Goal: Book appointment/travel/reservation

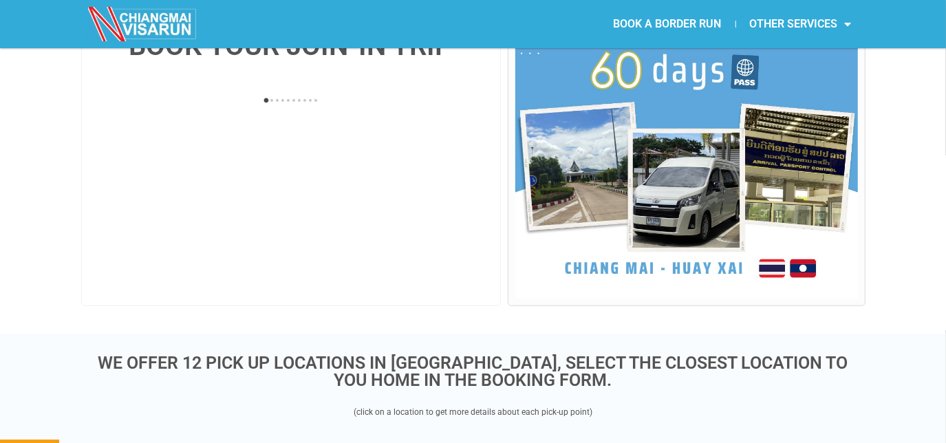
scroll to position [291, 0]
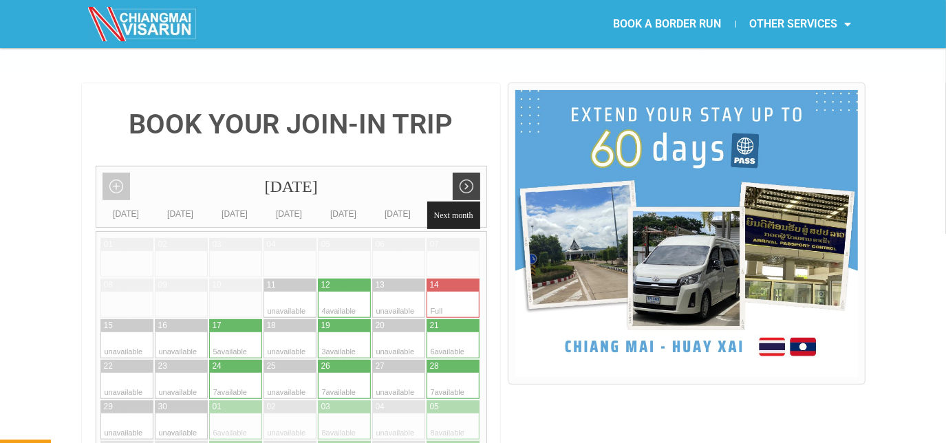
click at [463, 173] on link "Next month" at bounding box center [467, 187] width 28 height 28
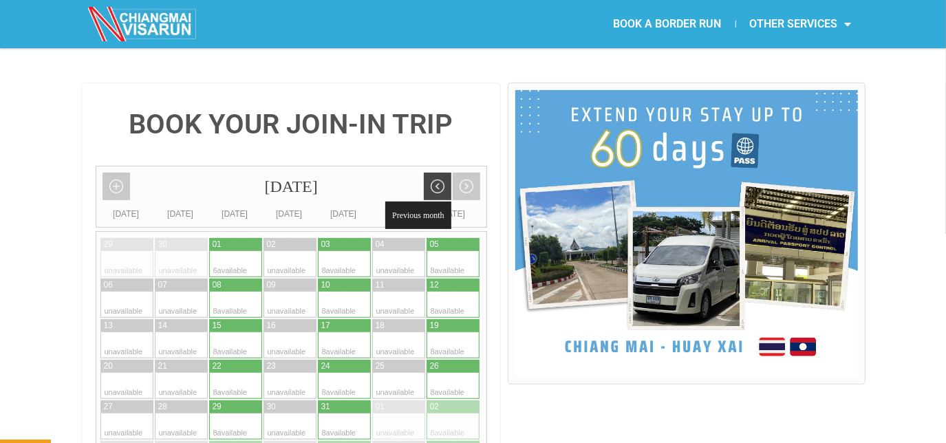
click at [442, 173] on link "Previous month" at bounding box center [438, 187] width 28 height 28
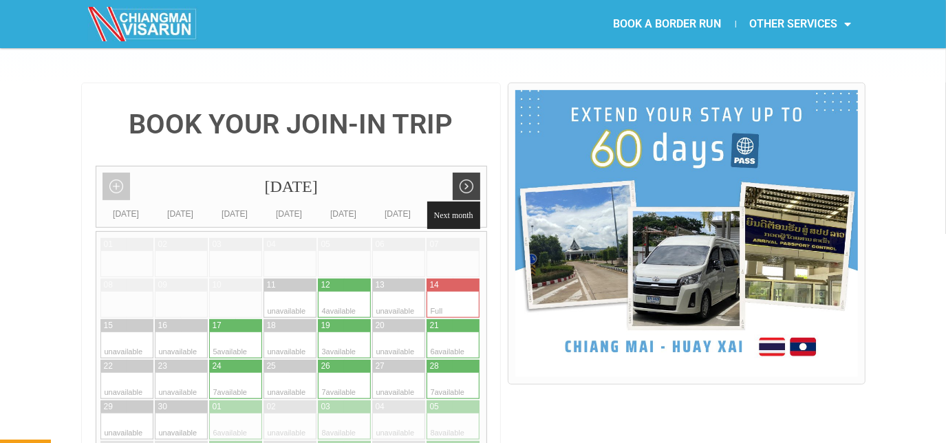
click at [470, 173] on link "Next month" at bounding box center [467, 187] width 28 height 28
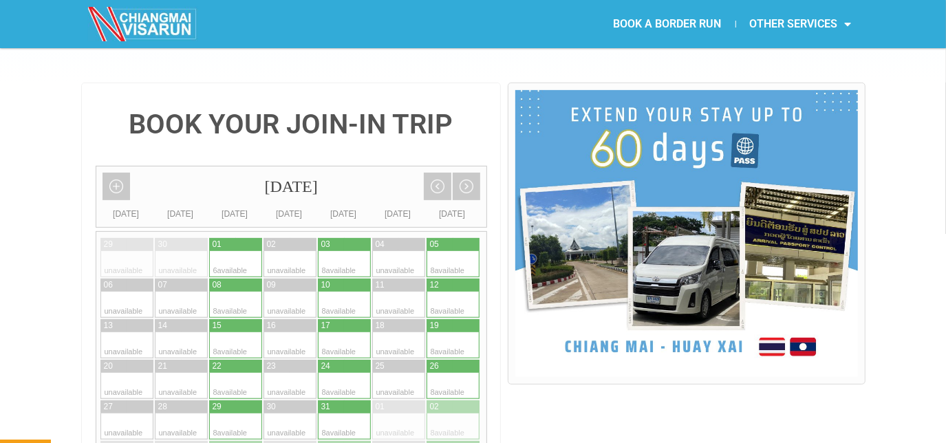
click at [241, 238] on div at bounding box center [248, 244] width 27 height 13
type input "[DATE]"
radio input "true"
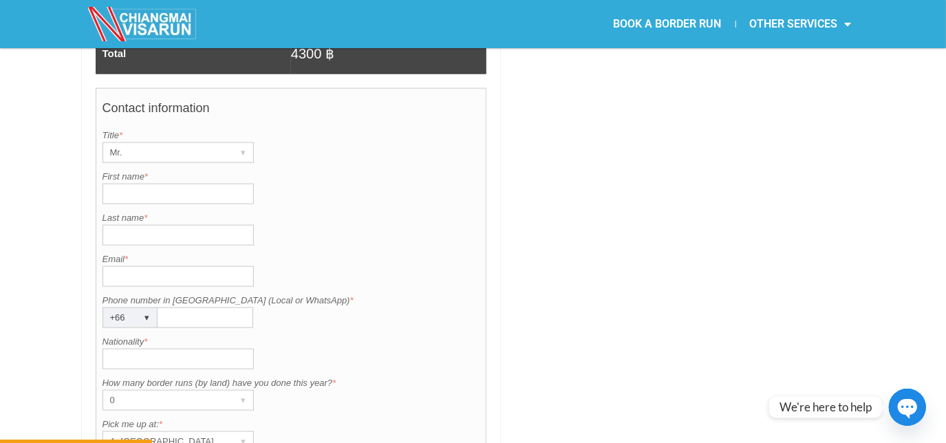
scroll to position [1058, 0]
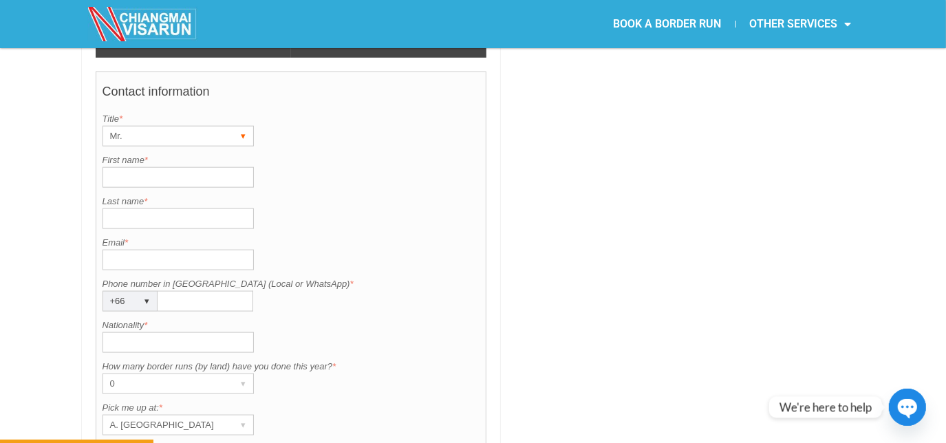
click at [170, 127] on div "Mr." at bounding box center [165, 136] width 124 height 19
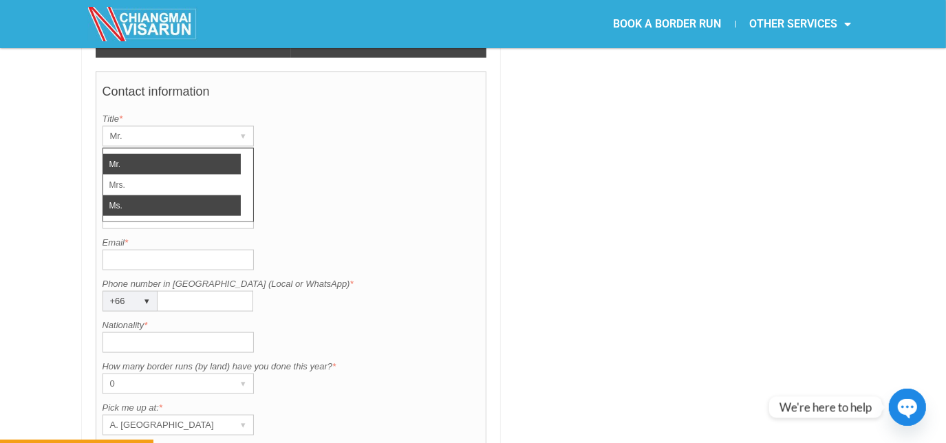
click at [136, 195] on li "Ms." at bounding box center [172, 205] width 138 height 21
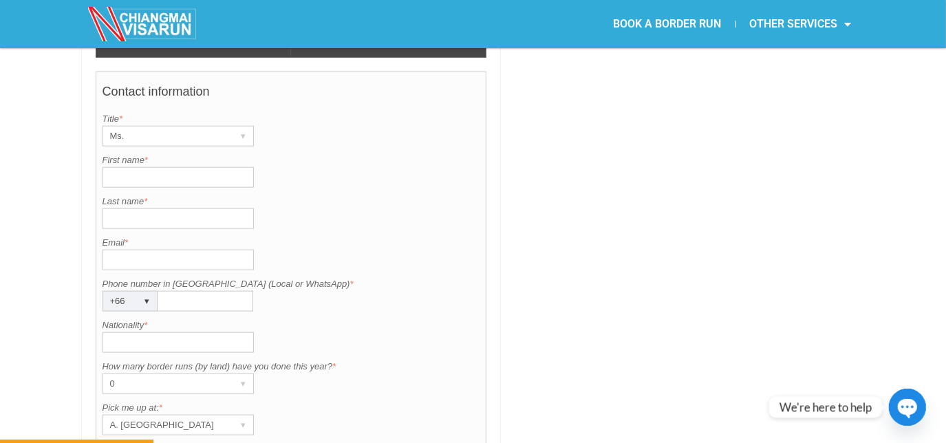
click at [152, 167] on input "First name *" at bounding box center [178, 177] width 151 height 21
type input "[PERSON_NAME]"
click at [120, 209] on input "Last name *" at bounding box center [178, 219] width 151 height 21
type input "Fields"
click at [122, 250] on input "Email *" at bounding box center [178, 260] width 151 height 21
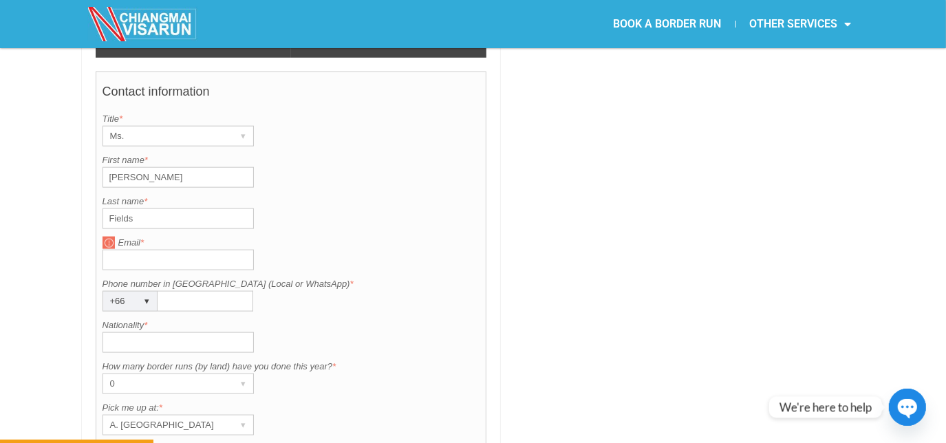
click at [149, 332] on input "Nationality *" at bounding box center [178, 342] width 151 height 21
type input "american"
click at [235, 374] on div "▾" at bounding box center [243, 383] width 19 height 19
click at [445, 319] on div "Nationality is required. Nationality * [DEMOGRAPHIC_DATA]" at bounding box center [292, 336] width 378 height 34
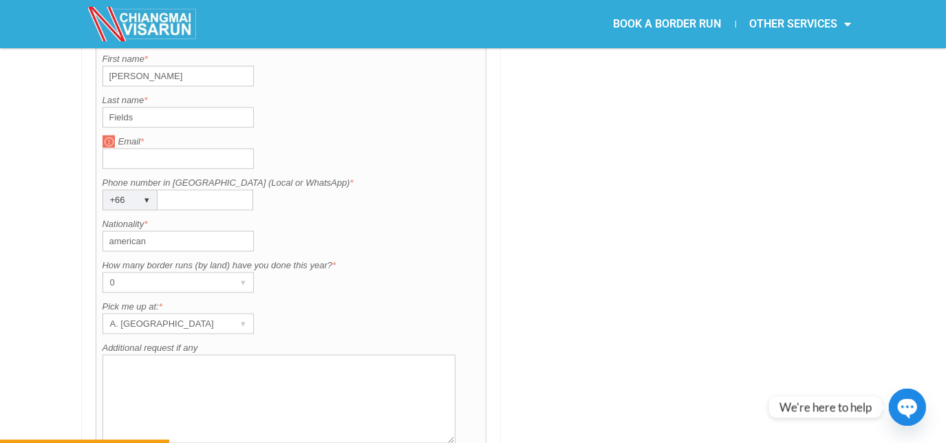
scroll to position [1177, 0]
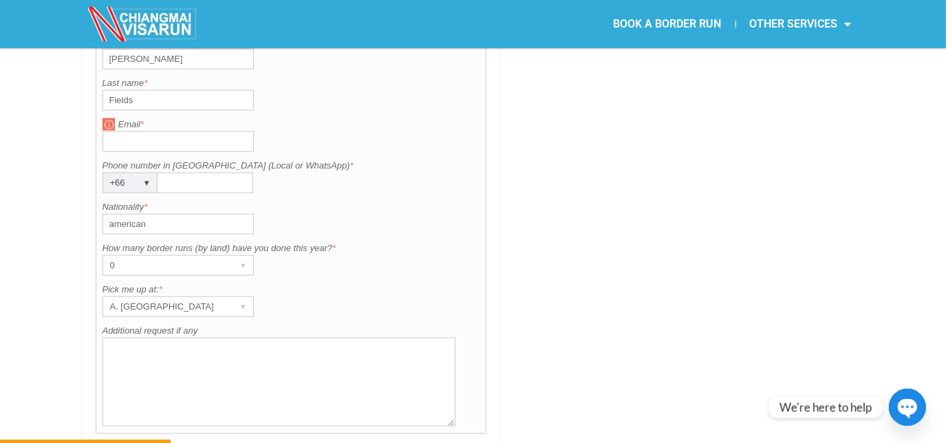
click at [184, 131] on input "Email *" at bounding box center [178, 141] width 151 height 21
type input "[EMAIL_ADDRESS][DOMAIN_NAME]"
type input "849738226"
click at [234, 297] on div "▾" at bounding box center [243, 306] width 19 height 19
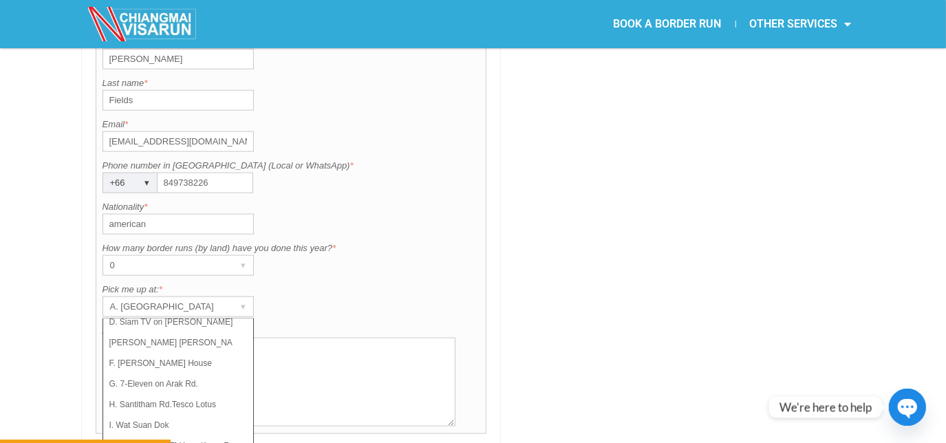
scroll to position [97, 0]
click at [193, 434] on li "K. MAYA Mall" at bounding box center [172, 444] width 138 height 21
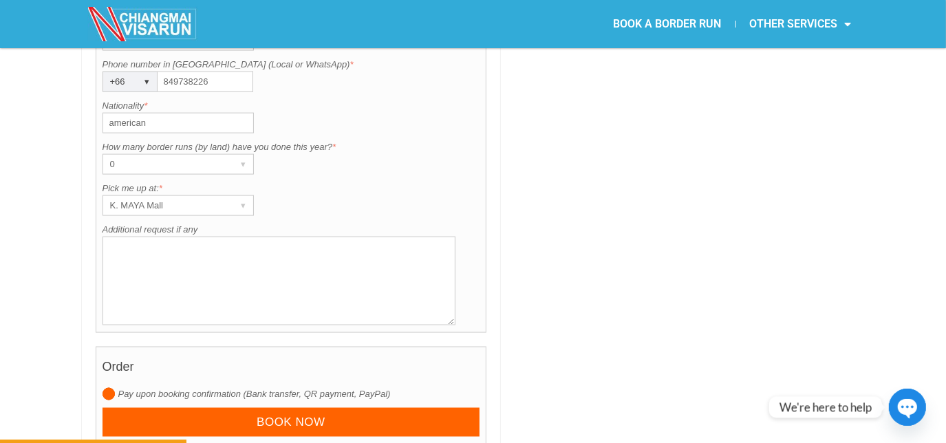
scroll to position [1295, 0]
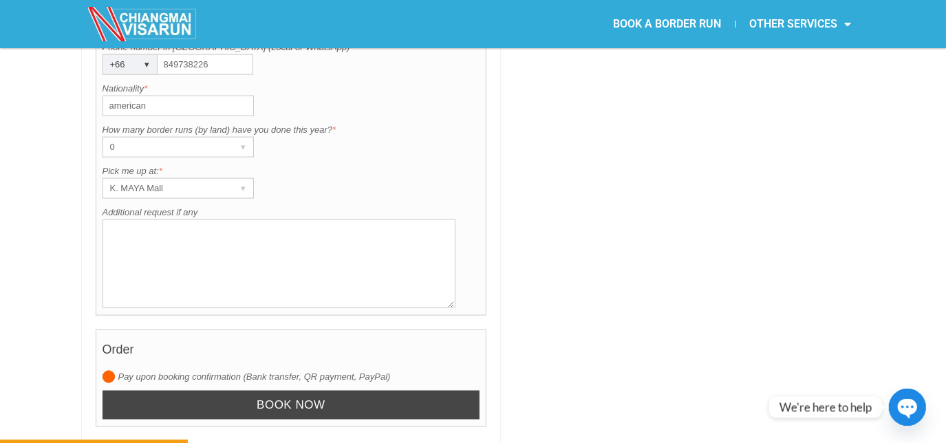
click at [456, 391] on input "Book now" at bounding box center [292, 406] width 378 height 30
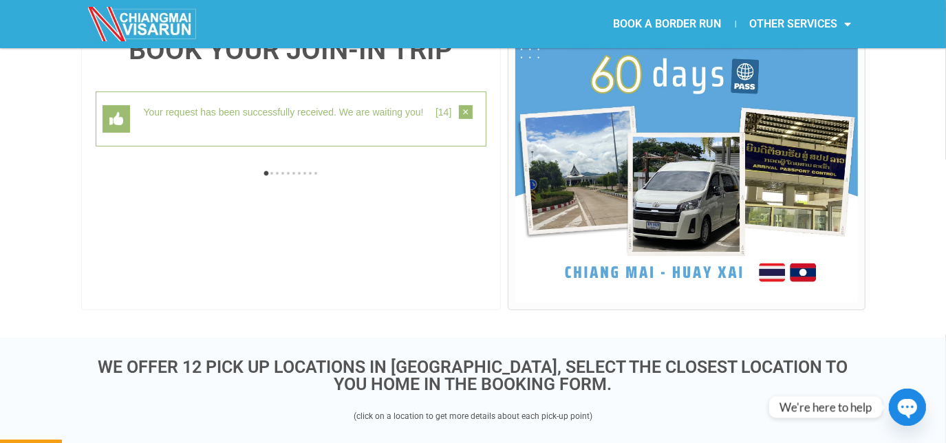
scroll to position [355, 0]
